Goal: Book appointment/travel/reservation

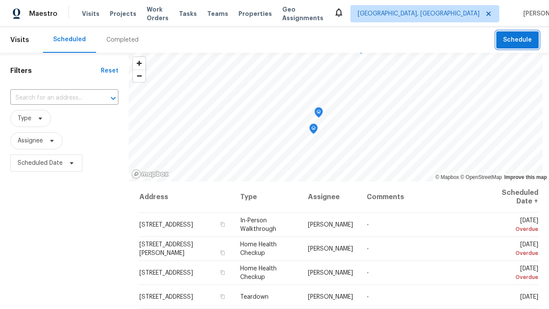
click at [512, 40] on span "Schedule" at bounding box center [517, 40] width 29 height 11
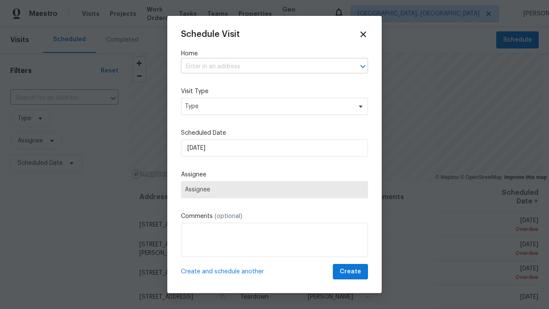
click at [259, 66] on input "text" at bounding box center [262, 66] width 163 height 13
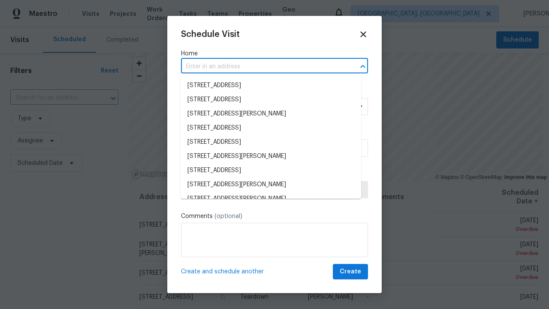
click at [268, 85] on li "[STREET_ADDRESS]" at bounding box center [271, 85] width 181 height 14
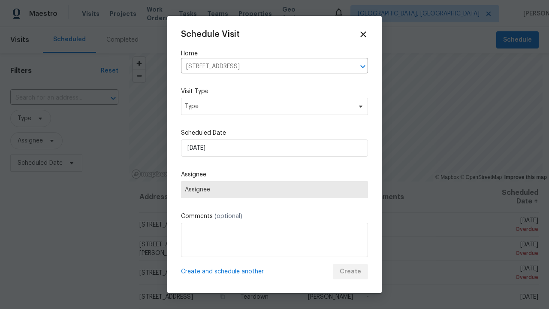
click at [271, 106] on span "Type" at bounding box center [268, 106] width 167 height 9
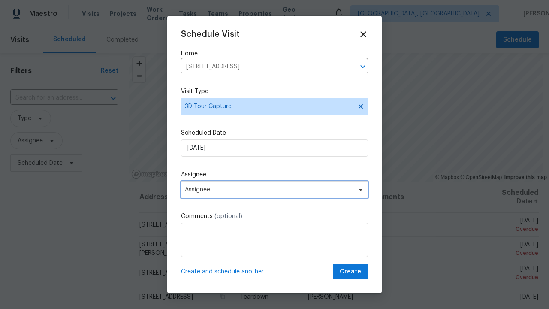
click at [271, 190] on span "Assignee" at bounding box center [269, 189] width 168 height 7
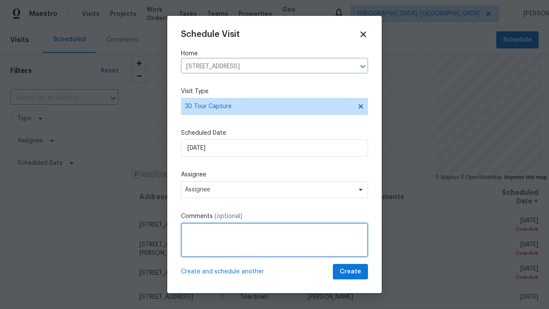
type textarea "Scheduling"
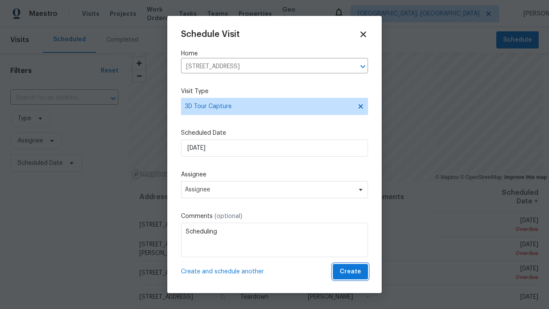
click at [345, 271] on span "Create" at bounding box center [350, 271] width 21 height 11
